Goal: Use online tool/utility: Utilize a website feature to perform a specific function

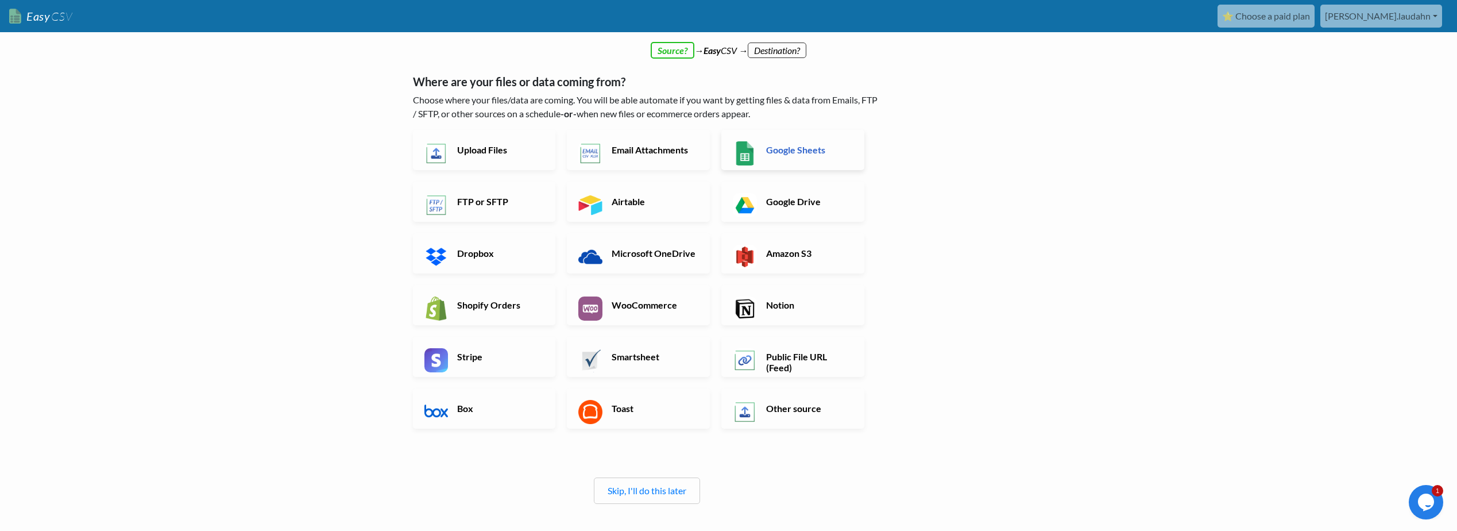
click at [843, 149] on h6 "Google Sheets" at bounding box center [808, 149] width 90 height 11
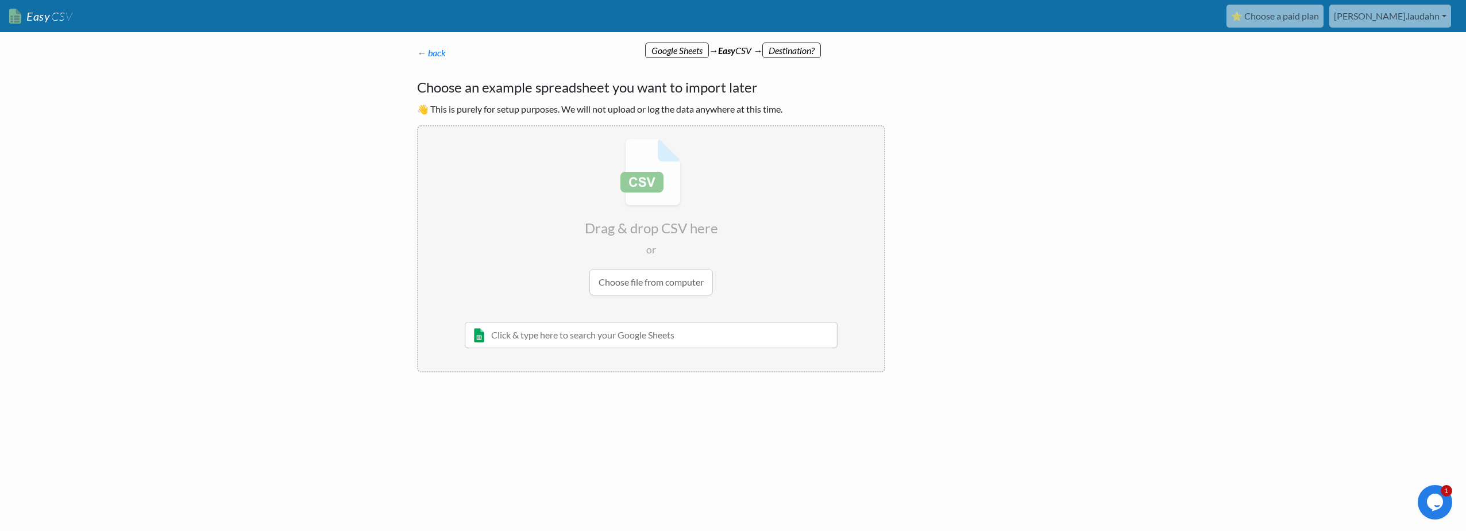
click at [654, 335] on input "text" at bounding box center [651, 335] width 373 height 26
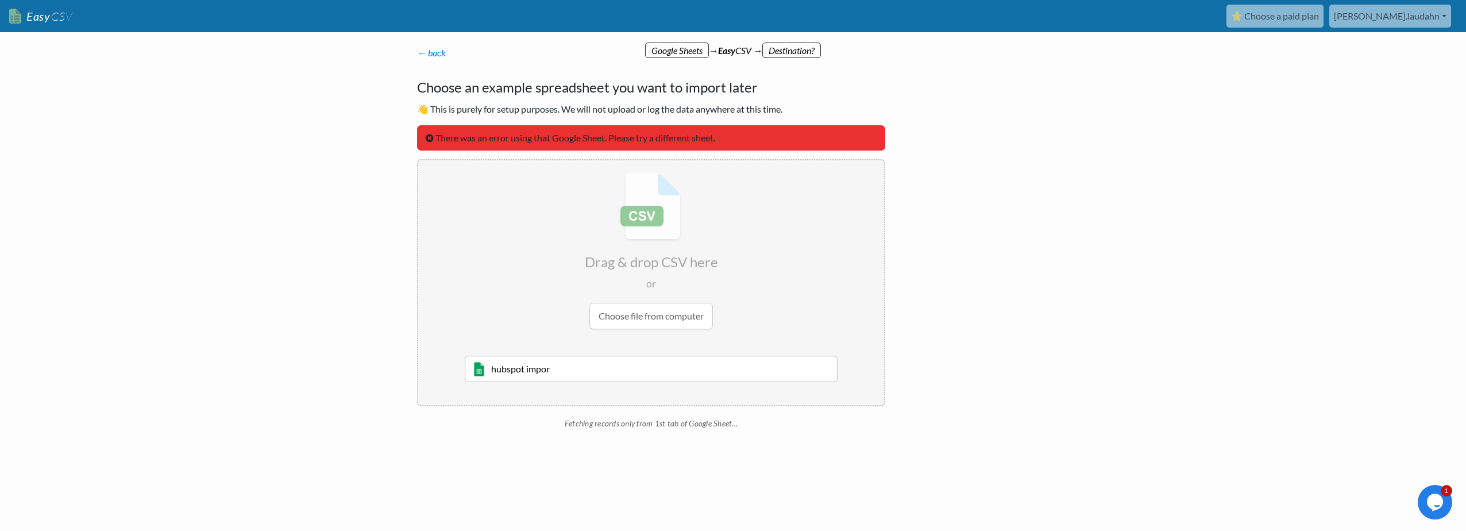
click at [541, 365] on input "hubspot impor" at bounding box center [651, 369] width 373 height 26
click at [568, 367] on input "hubspot impor" at bounding box center [651, 369] width 373 height 26
paste input "founder Hubspot import"
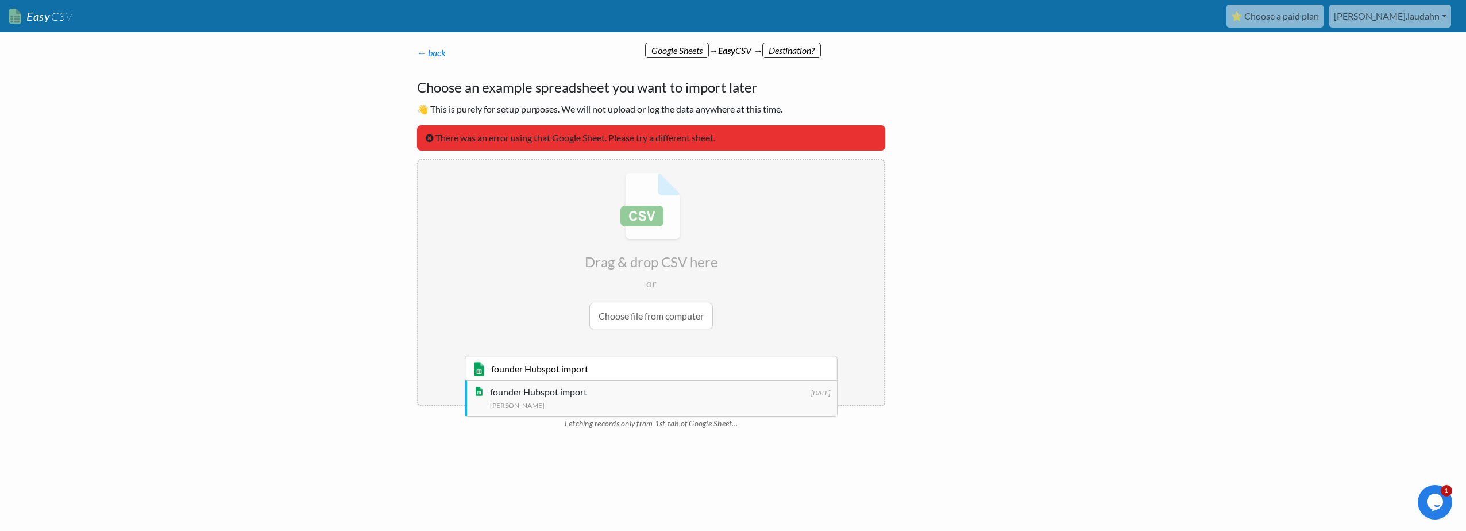
type input "founder Hubspot import"
click at [562, 392] on div "founder Hubspot import" at bounding box center [660, 392] width 340 height 14
click at [778, 48] on p "← back" at bounding box center [651, 53] width 468 height 14
click at [638, 311] on input "file" at bounding box center [651, 250] width 466 height 181
click at [616, 370] on input "founder Hubspot import" at bounding box center [651, 369] width 373 height 26
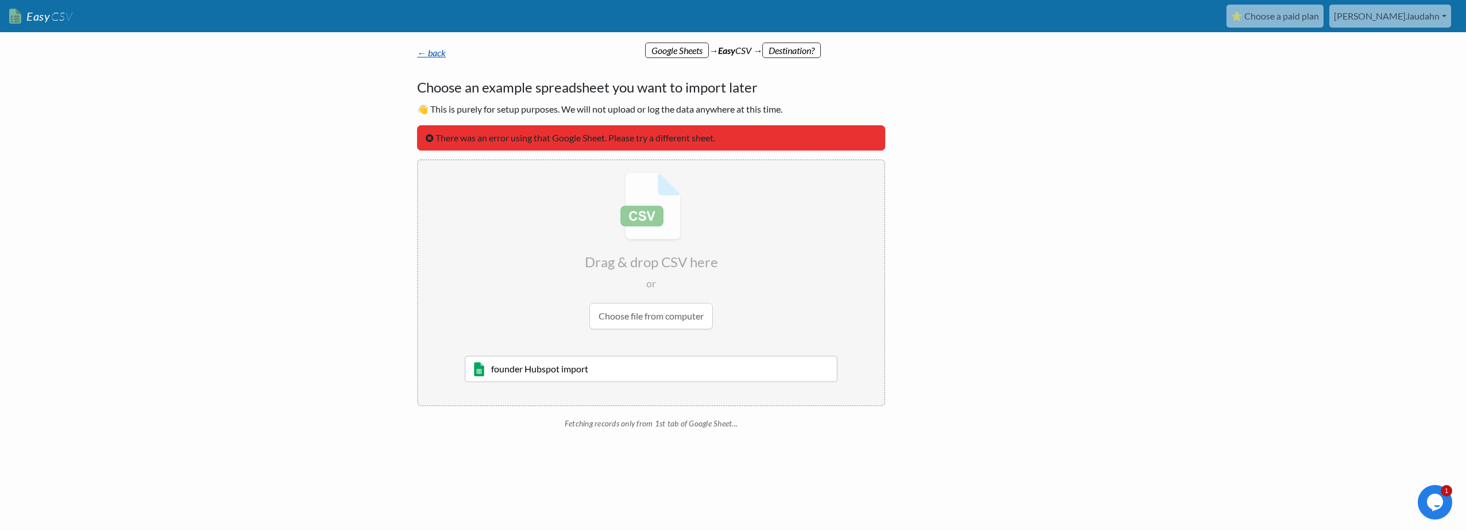
click at [432, 54] on link "← back" at bounding box center [431, 52] width 29 height 11
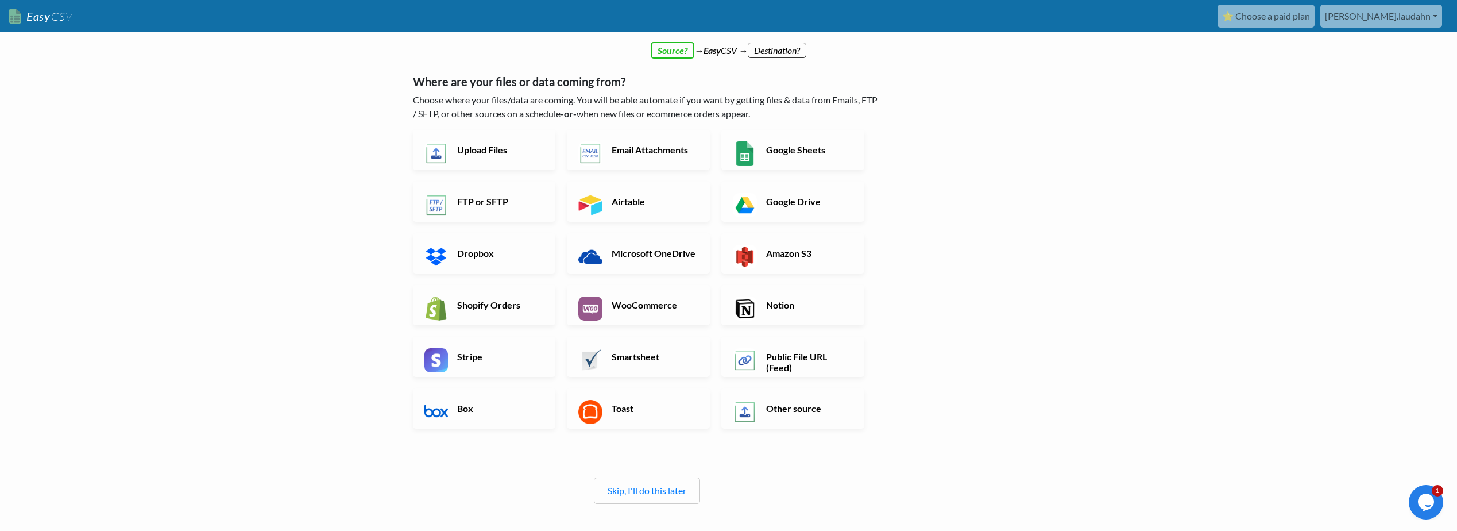
click at [658, 483] on div "Skip, I'll do this later" at bounding box center [647, 490] width 106 height 26
click at [654, 492] on link "Skip, I'll do this later" at bounding box center [647, 490] width 79 height 11
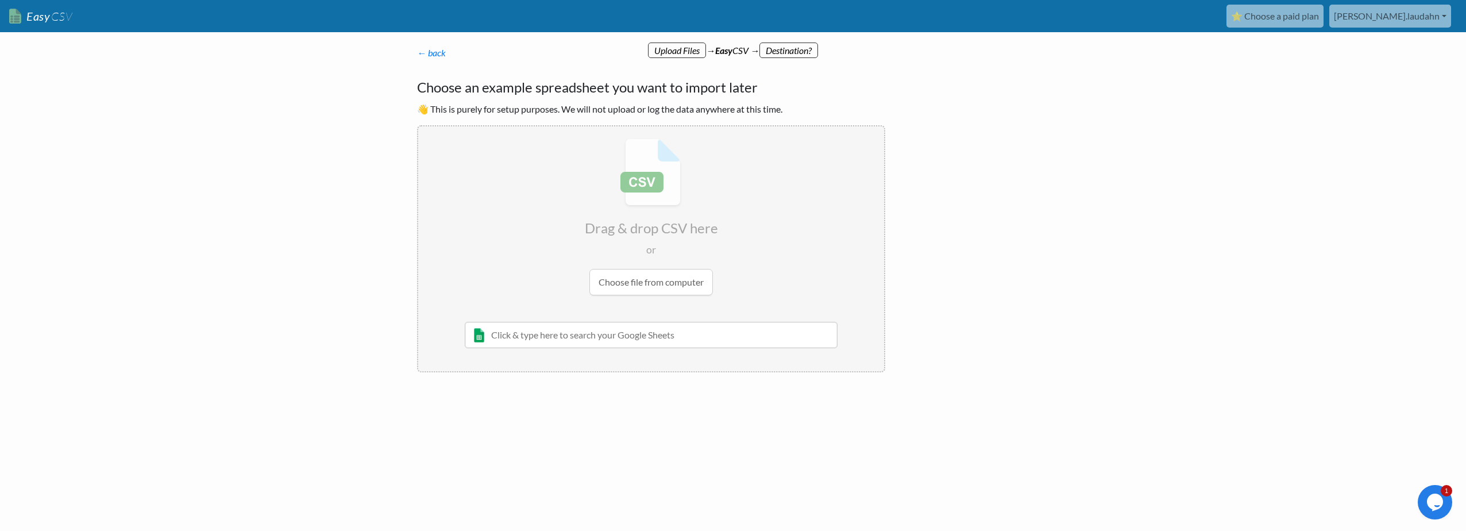
click at [597, 338] on input "text" at bounding box center [651, 335] width 373 height 26
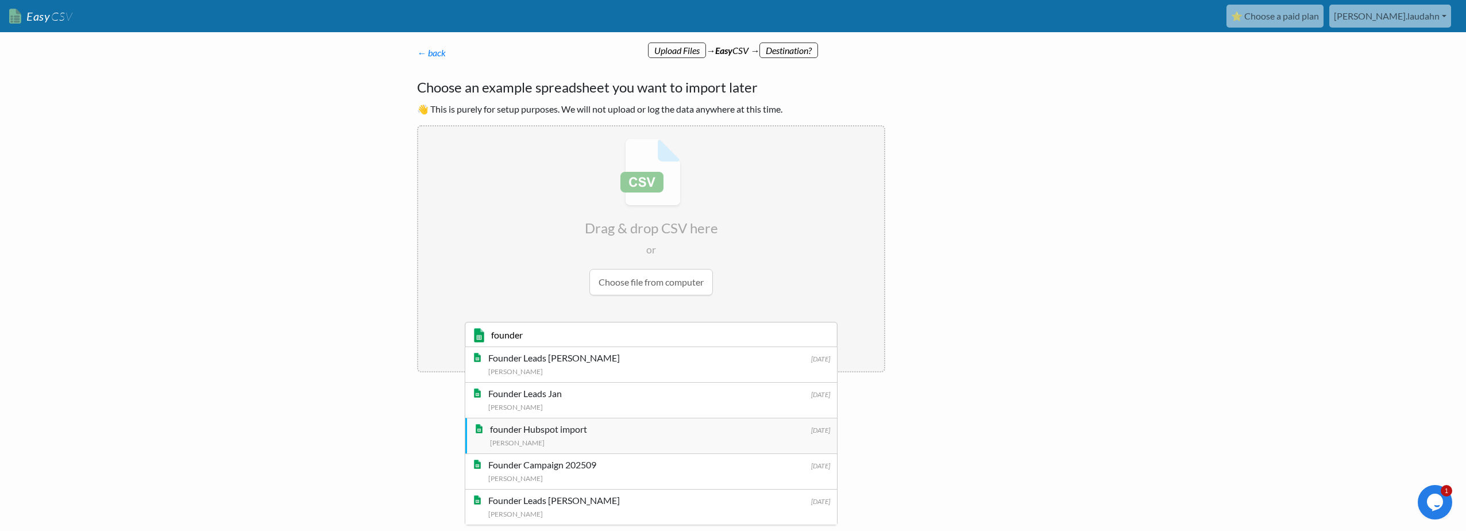
type input "founder"
click at [590, 430] on div "founder Hubspot import" at bounding box center [660, 429] width 340 height 14
